Goal: Check status: Check status

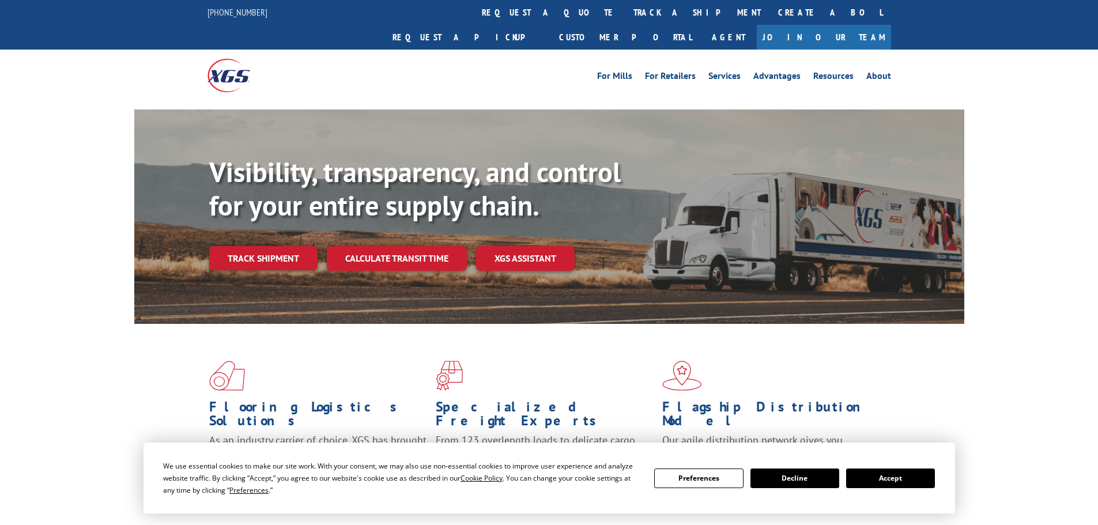
click at [899, 474] on button "Accept" at bounding box center [890, 479] width 89 height 20
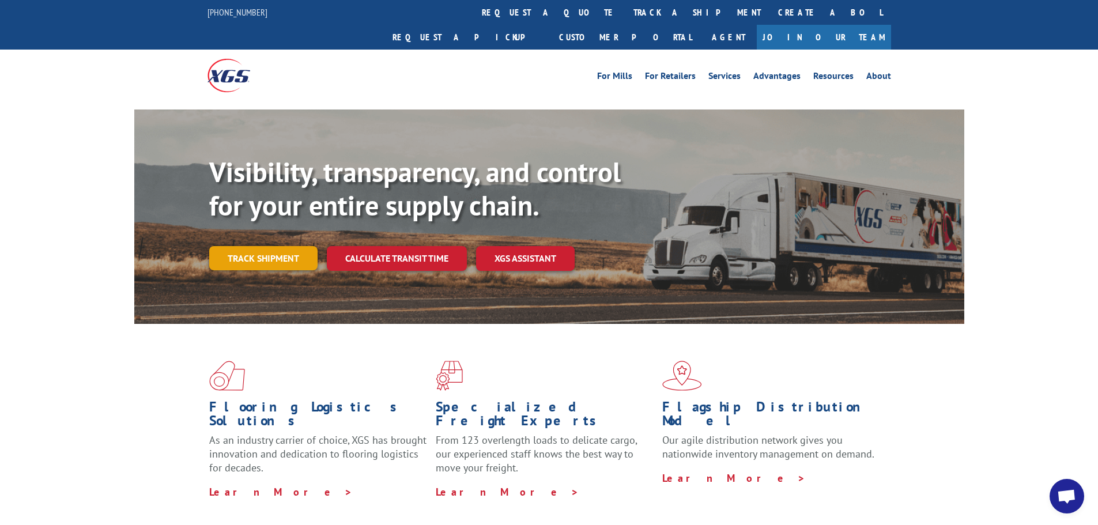
click at [264, 246] on link "Track shipment" at bounding box center [263, 258] width 108 height 24
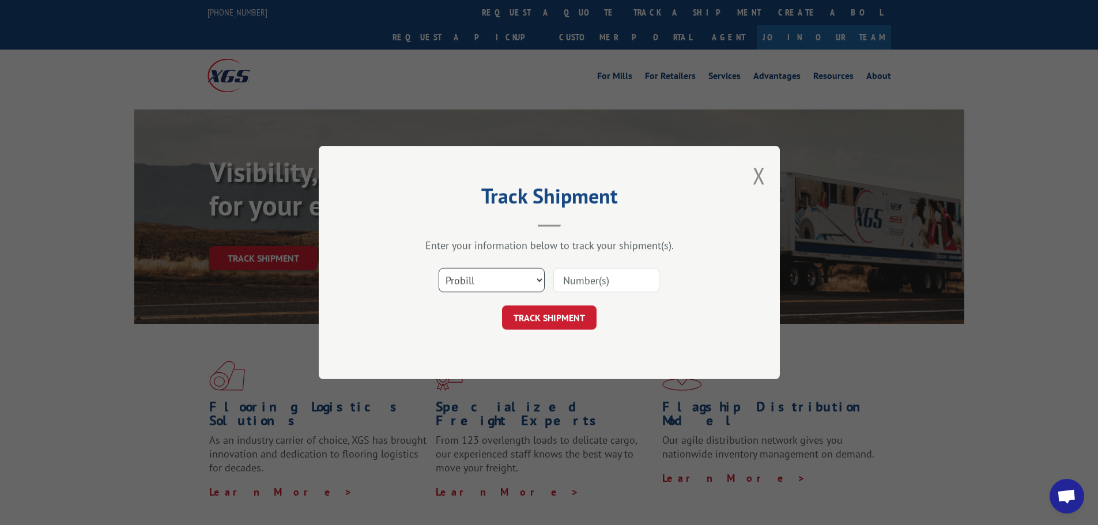
click at [479, 289] on select "Select category... Probill BOL PO" at bounding box center [492, 280] width 106 height 24
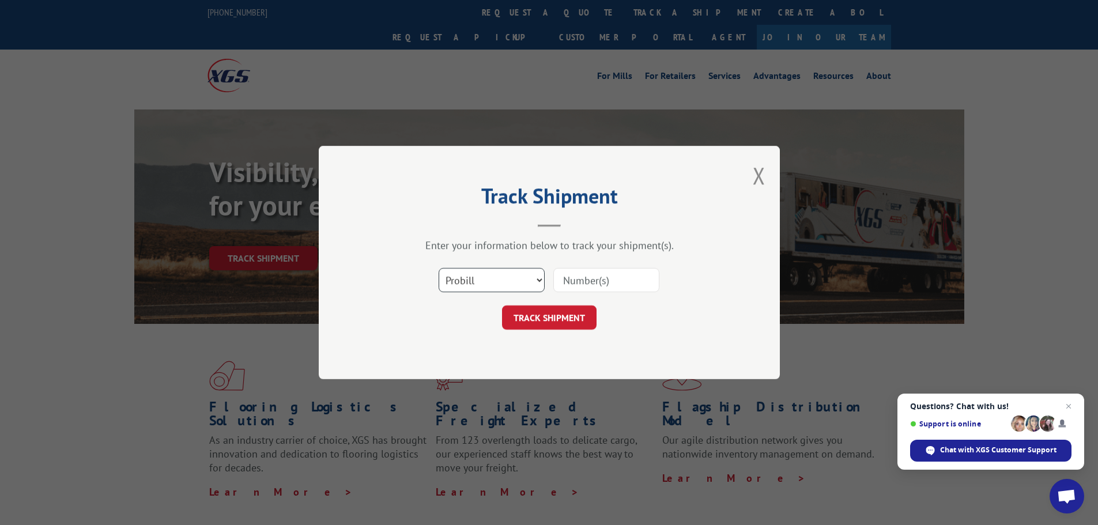
select select "po"
click at [439, 268] on select "Select category... Probill BOL PO" at bounding box center [492, 280] width 106 height 24
click at [565, 280] on input at bounding box center [606, 280] width 106 height 24
paste input "04522585"
type input "04522585"
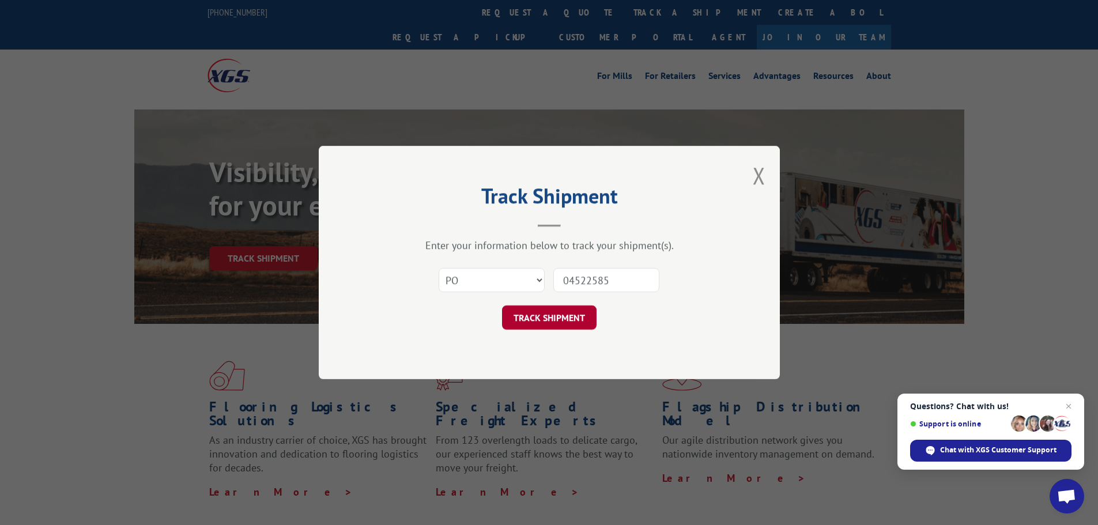
click at [563, 320] on button "TRACK SHIPMENT" at bounding box center [549, 318] width 95 height 24
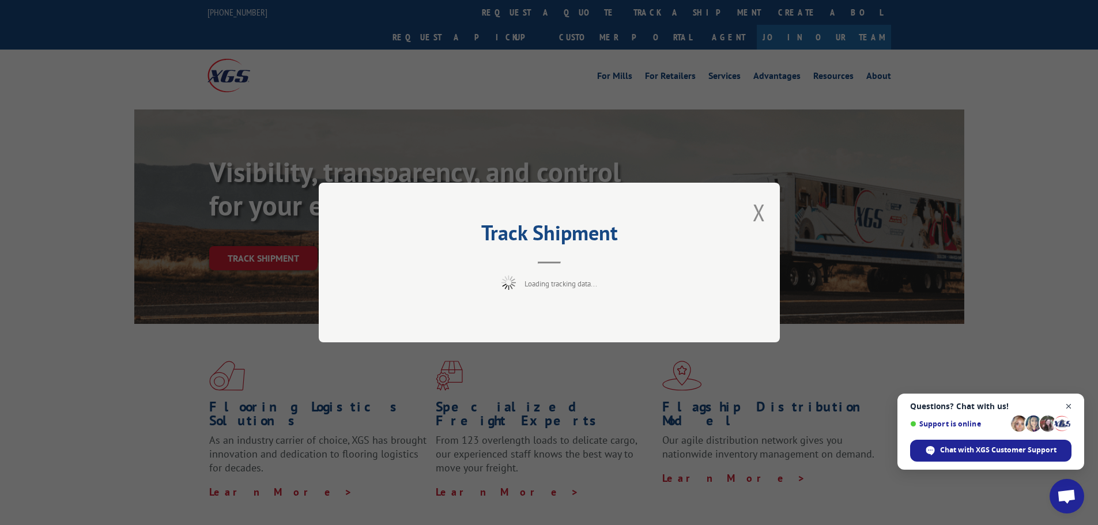
click at [1070, 406] on span "Close chat" at bounding box center [1069, 406] width 14 height 14
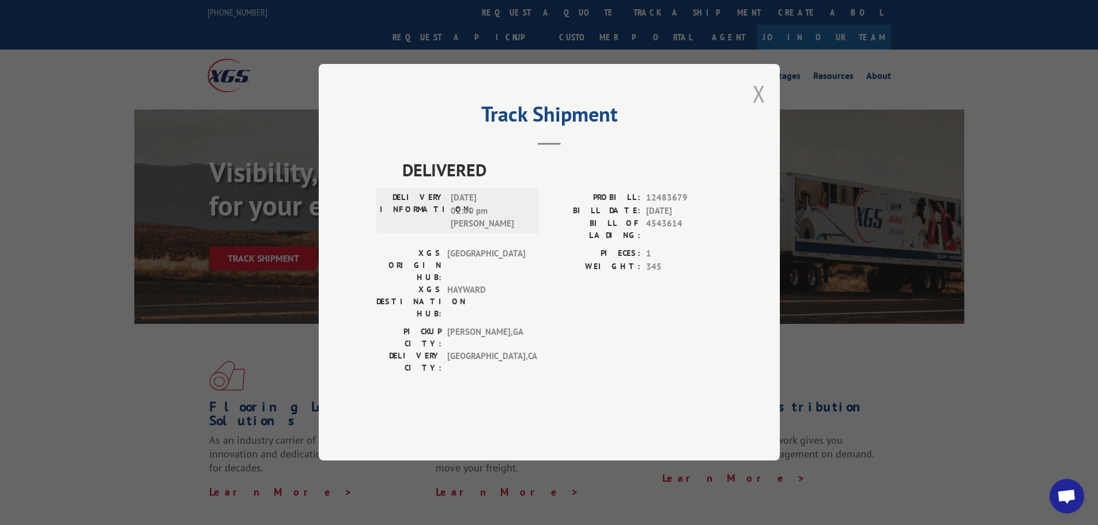
click at [756, 109] on button "Close modal" at bounding box center [759, 93] width 13 height 31
